Goal: Entertainment & Leisure: Consume media (video, audio)

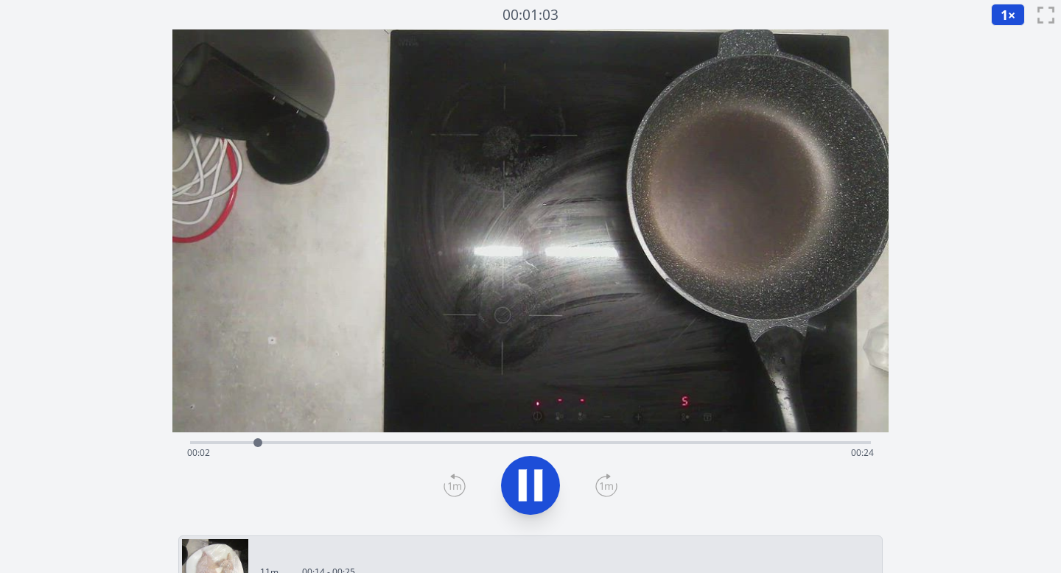
click at [532, 475] on icon at bounding box center [530, 485] width 41 height 41
click at [566, 443] on div "Time elapsed: 00:11 Time remaining: 00:14" at bounding box center [531, 454] width 688 height 24
click at [593, 442] on div at bounding box center [588, 443] width 22 height 22
click at [632, 442] on div "Time elapsed: 00:15 Time remaining: 00:11" at bounding box center [531, 454] width 688 height 24
click at [525, 489] on icon at bounding box center [523, 486] width 8 height 32
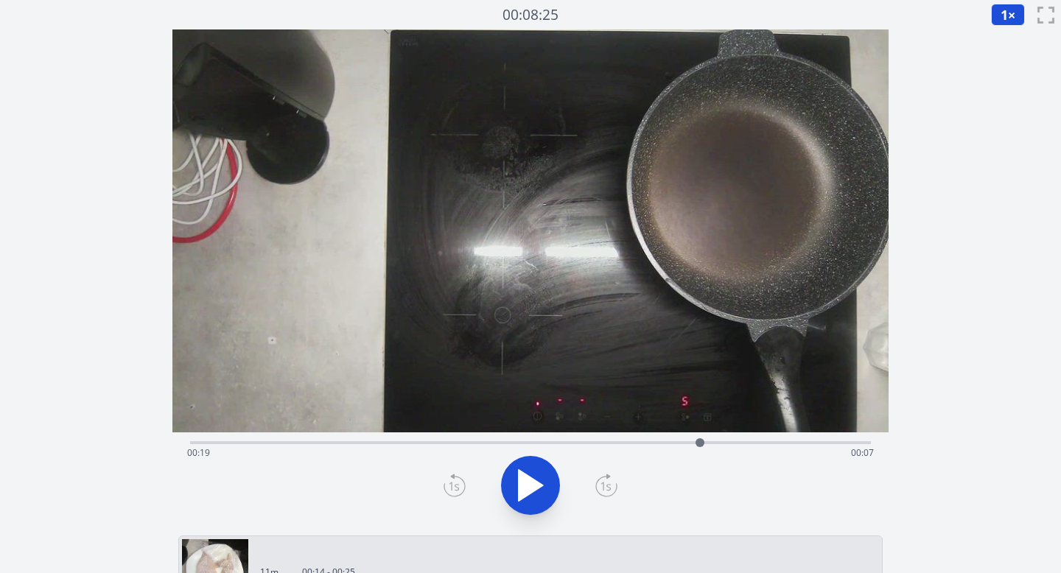
click at [520, 479] on icon at bounding box center [531, 485] width 24 height 31
click at [520, 479] on icon at bounding box center [523, 486] width 8 height 32
click at [520, 479] on icon at bounding box center [531, 485] width 24 height 31
click at [520, 478] on div at bounding box center [530, 485] width 699 height 71
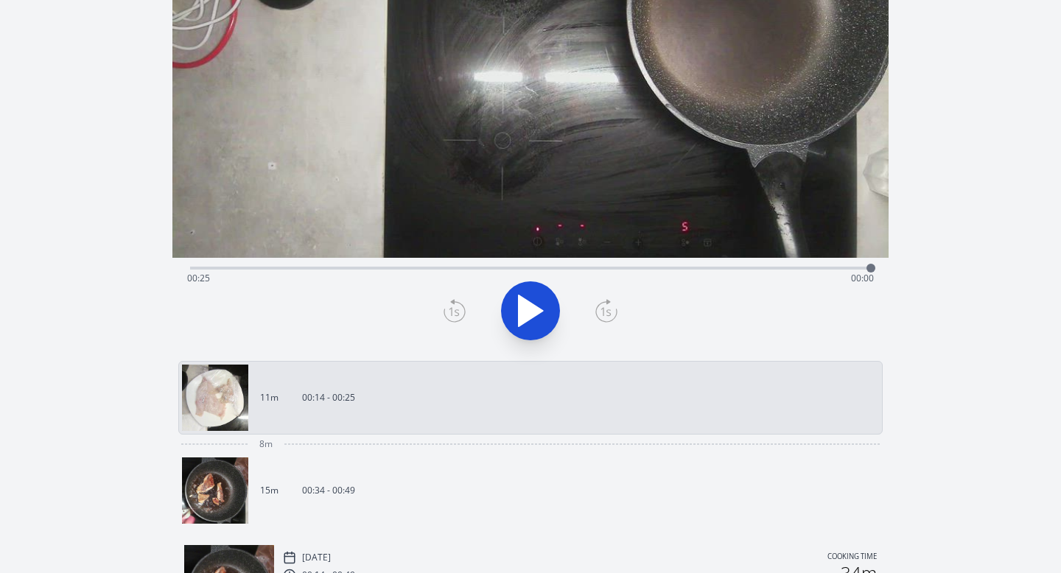
scroll to position [176, 0]
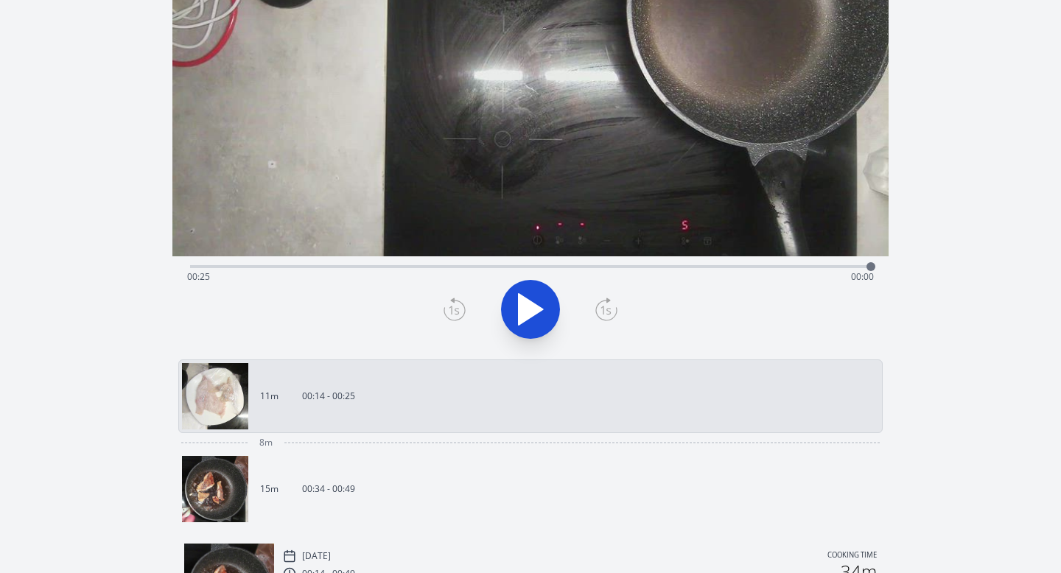
click at [223, 497] on img at bounding box center [215, 489] width 66 height 66
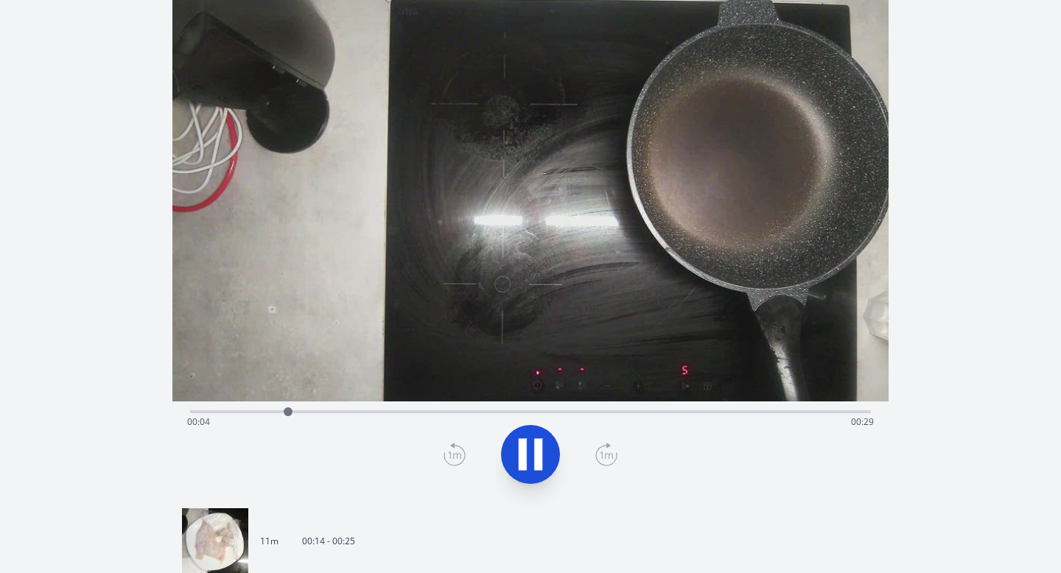
scroll to position [60, 0]
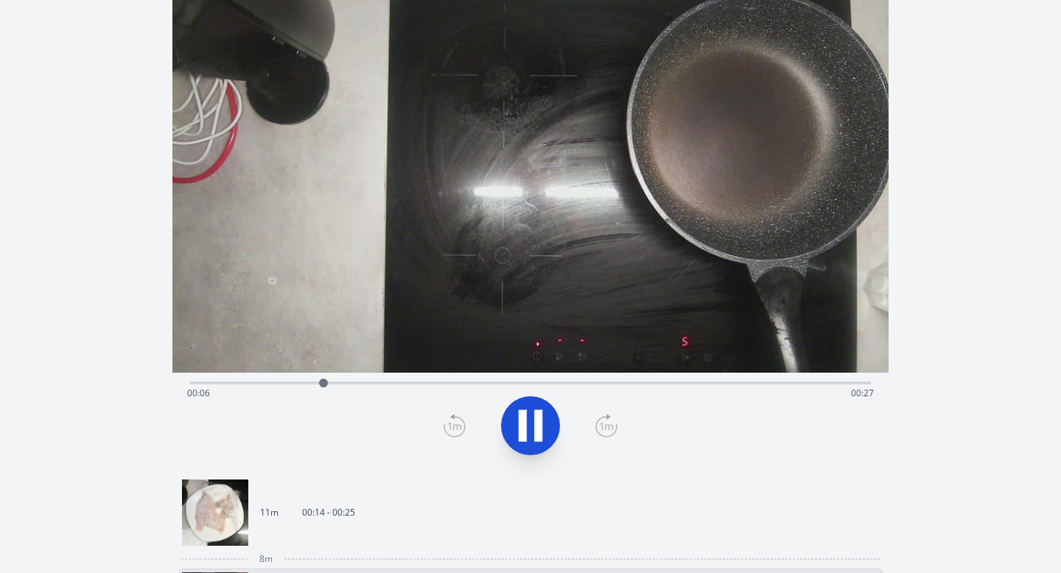
click at [540, 431] on icon at bounding box center [538, 427] width 8 height 32
drag, startPoint x: 325, startPoint y: 382, endPoint x: 237, endPoint y: 439, distance: 105.1
click at [186, 384] on div at bounding box center [190, 383] width 9 height 9
click at [221, 510] on img at bounding box center [215, 513] width 66 height 66
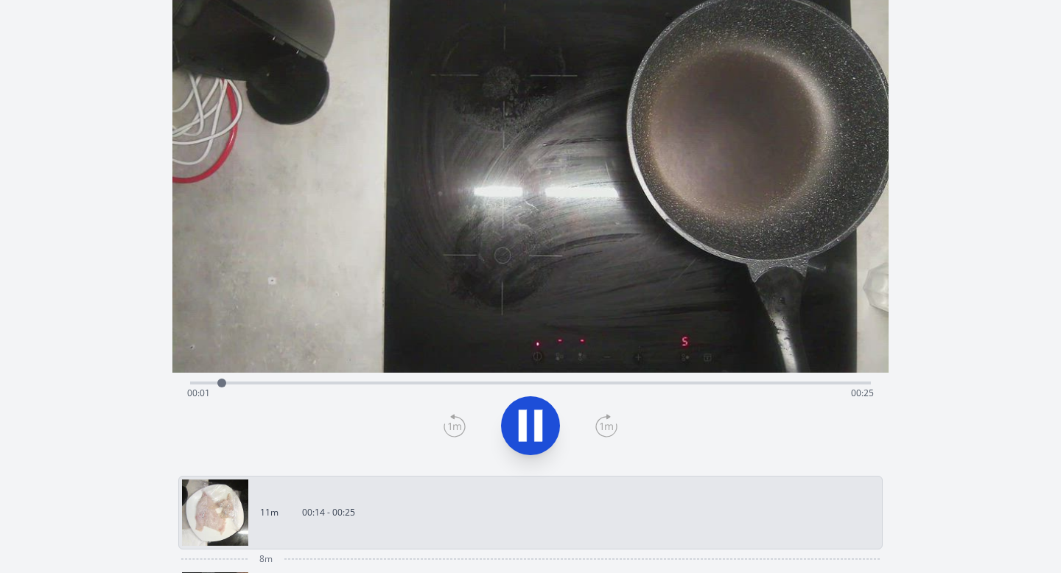
click at [827, 381] on div "Time elapsed: 00:01 Time remaining: 00:25" at bounding box center [531, 382] width 682 height 18
click at [520, 428] on icon at bounding box center [531, 426] width 24 height 31
click at [472, 420] on div at bounding box center [530, 426] width 699 height 71
click at [817, 387] on div "Time elapsed: 00:02 Time remaining: 00:24" at bounding box center [531, 394] width 688 height 24
click at [803, 376] on div "Time elapsed: 00:25 Time remaining: 00:00" at bounding box center [531, 382] width 682 height 18
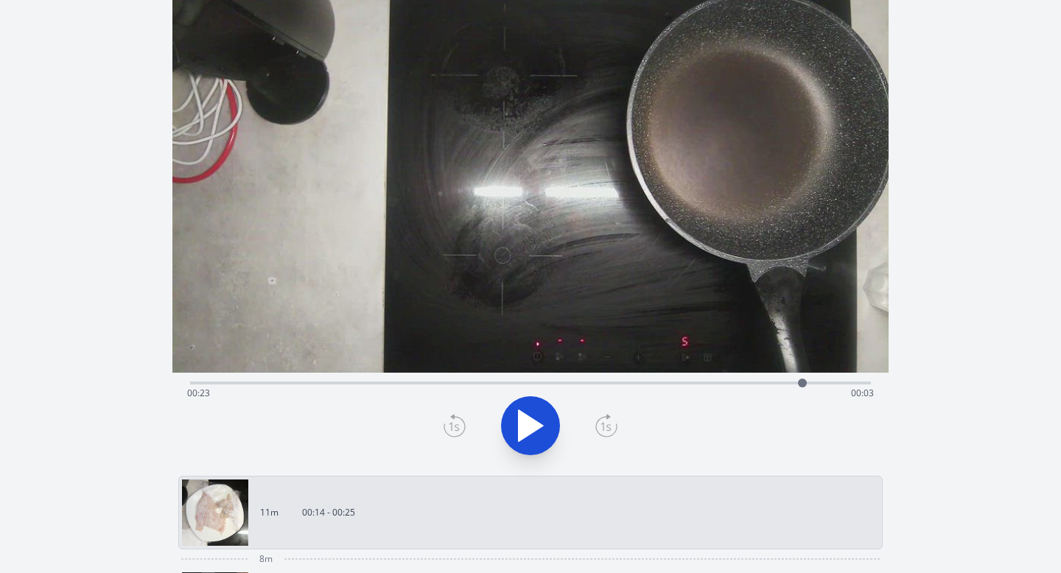
click at [761, 377] on div "Time elapsed: 00:23 Time remaining: 00:03" at bounding box center [531, 382] width 682 height 18
click at [727, 380] on div "Time elapsed: 00:21 Time remaining: 00:05" at bounding box center [531, 382] width 682 height 18
click at [708, 380] on div "Time elapsed: 00:20 Time remaining: 00:06" at bounding box center [531, 382] width 682 height 18
click at [759, 386] on div "Time elapsed: 00:19 Time remaining: 00:07" at bounding box center [531, 394] width 688 height 24
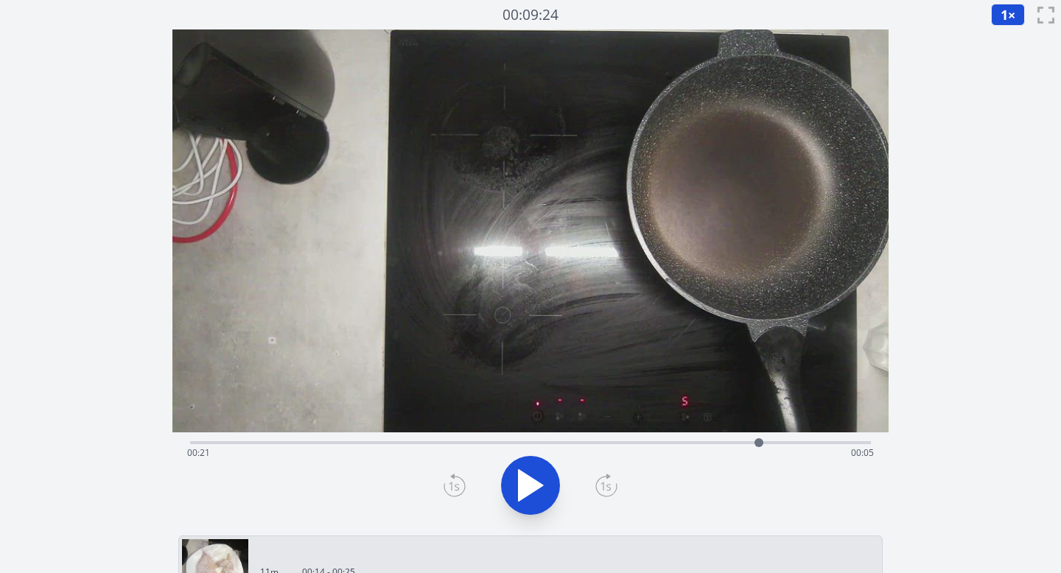
click at [523, 480] on icon at bounding box center [531, 485] width 24 height 31
click at [543, 477] on icon at bounding box center [530, 485] width 41 height 41
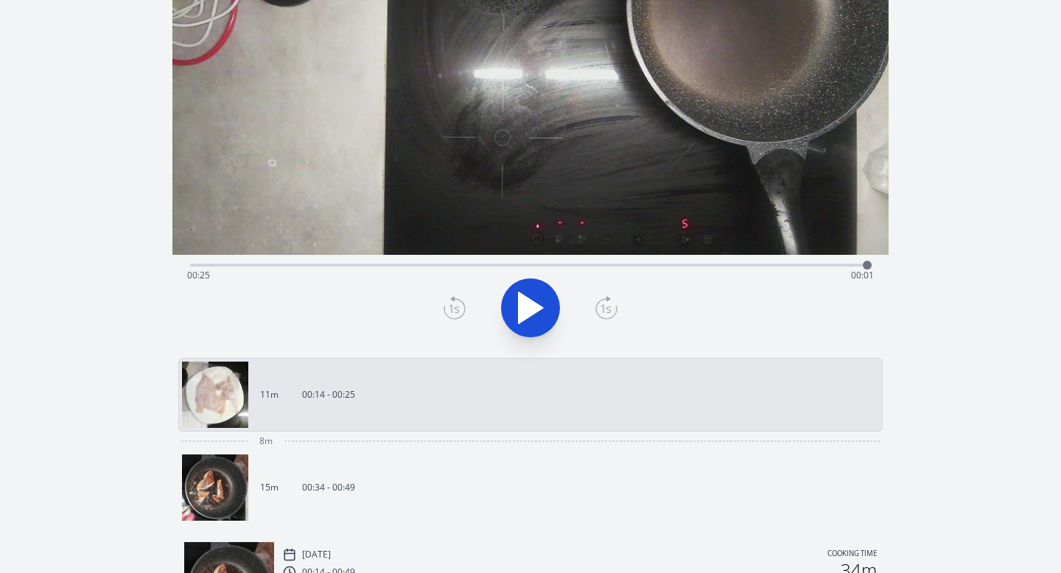
scroll to position [185, 0]
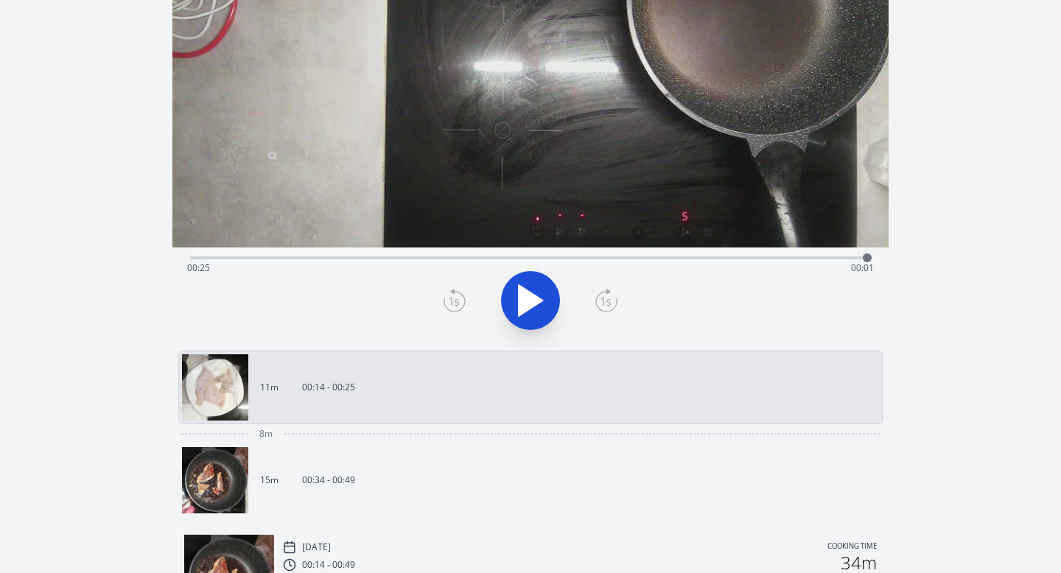
click at [226, 482] on img at bounding box center [215, 480] width 66 height 66
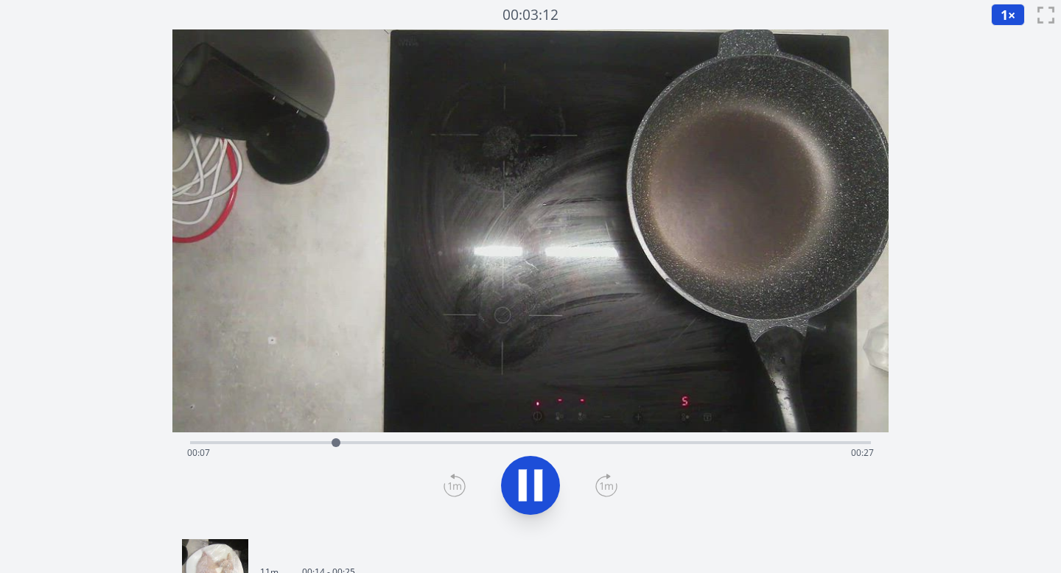
click at [535, 472] on icon at bounding box center [538, 486] width 8 height 32
click at [531, 482] on icon at bounding box center [531, 485] width 24 height 31
click at [534, 482] on icon at bounding box center [530, 485] width 41 height 41
click at [534, 482] on icon at bounding box center [531, 485] width 24 height 31
click at [534, 482] on icon at bounding box center [530, 485] width 41 height 41
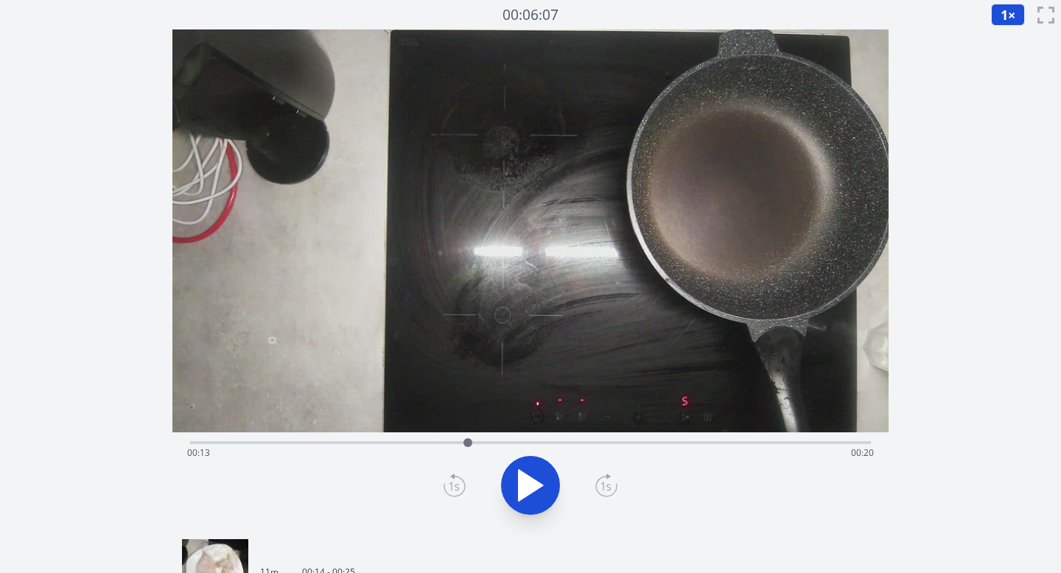
click at [453, 484] on icon at bounding box center [455, 486] width 22 height 24
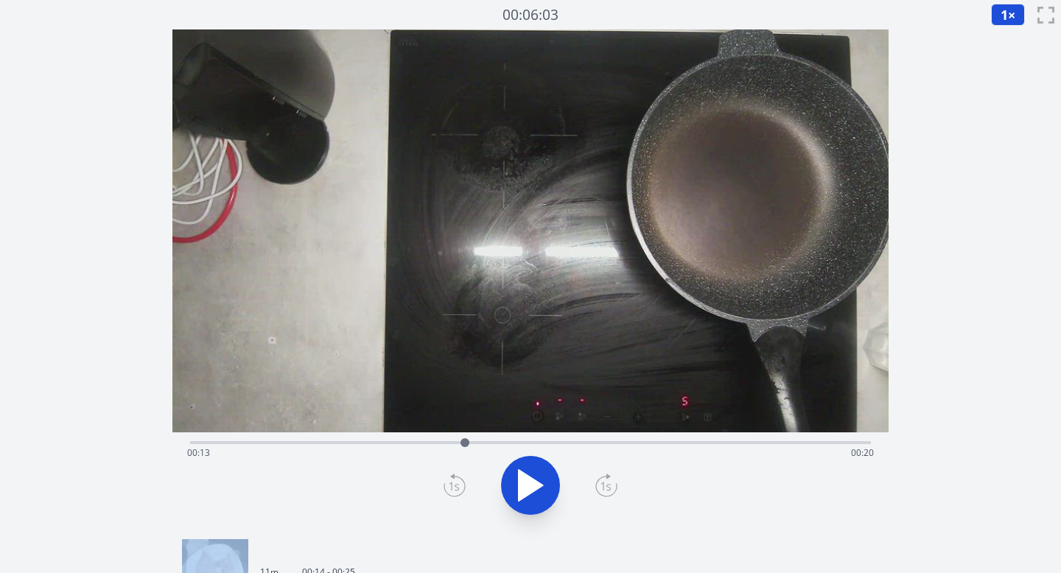
click at [453, 484] on icon at bounding box center [455, 486] width 22 height 24
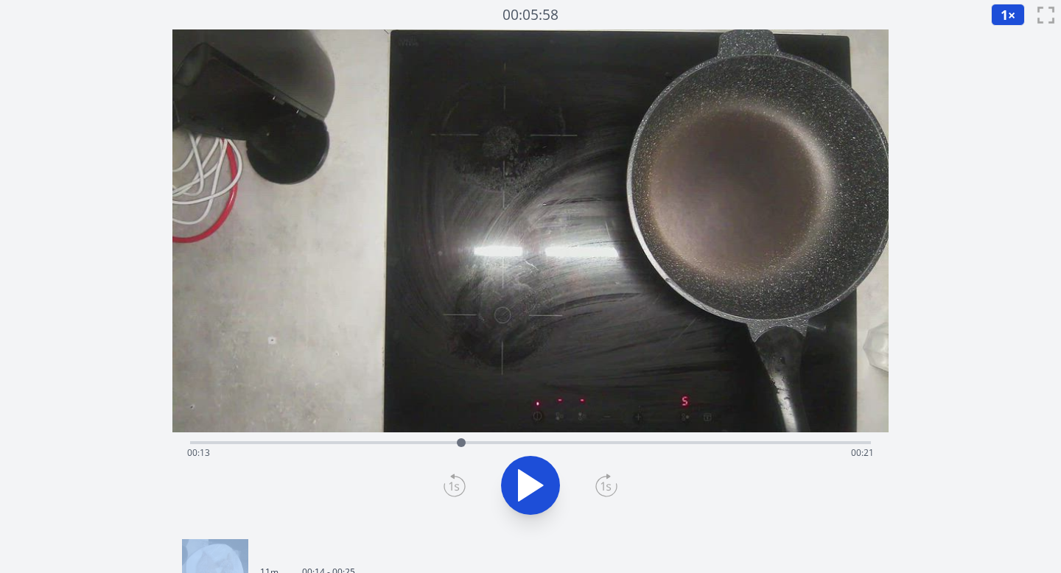
click at [453, 484] on icon at bounding box center [455, 486] width 22 height 24
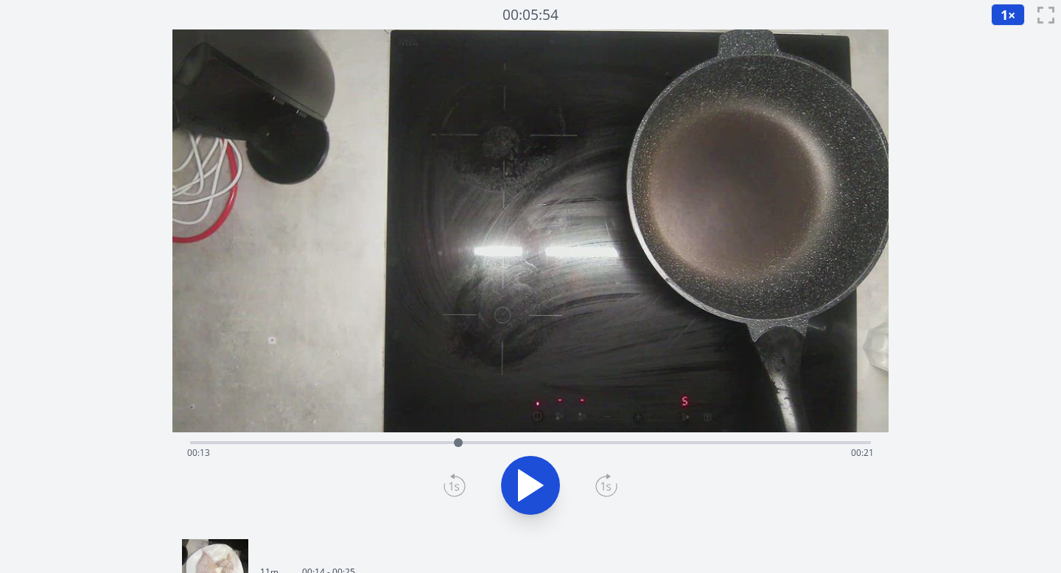
click at [453, 484] on icon at bounding box center [455, 486] width 22 height 24
click at [603, 481] on icon at bounding box center [607, 486] width 22 height 24
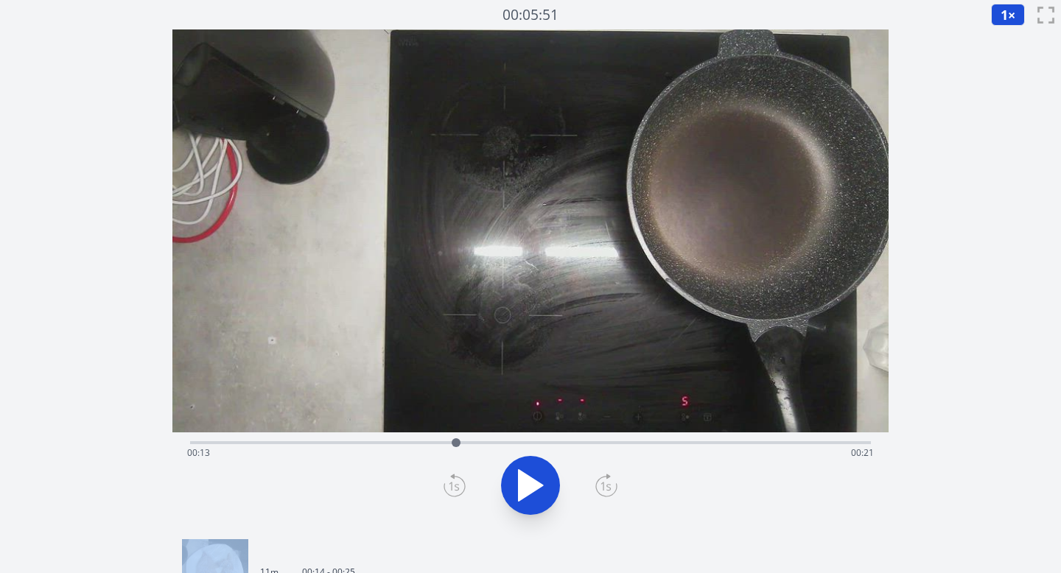
click at [603, 481] on icon at bounding box center [607, 486] width 22 height 24
click at [450, 483] on icon at bounding box center [455, 487] width 10 height 9
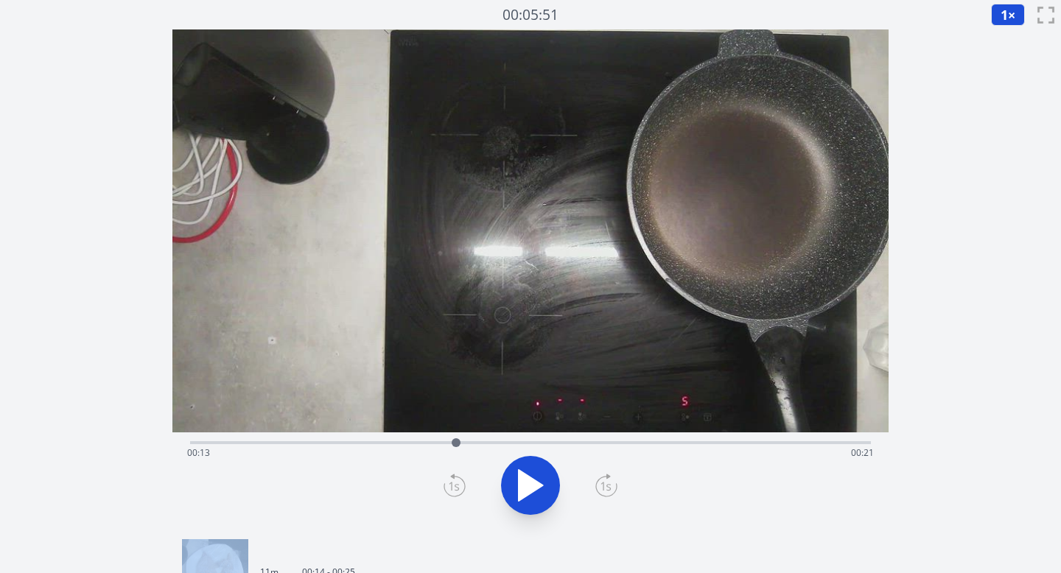
click at [450, 483] on icon at bounding box center [455, 487] width 10 height 9
